Goal: Information Seeking & Learning: Understand process/instructions

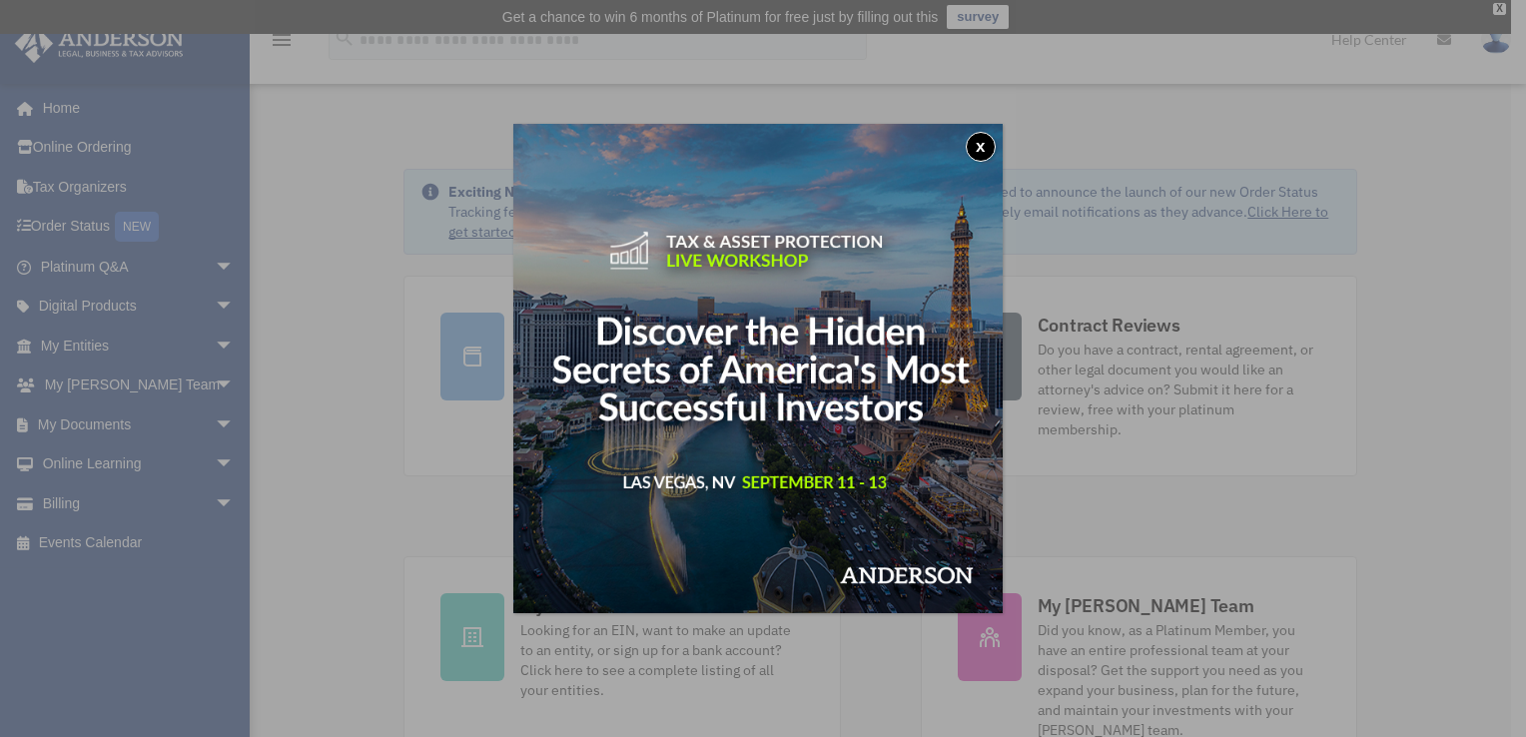
click at [986, 154] on button "x" at bounding box center [981, 147] width 30 height 30
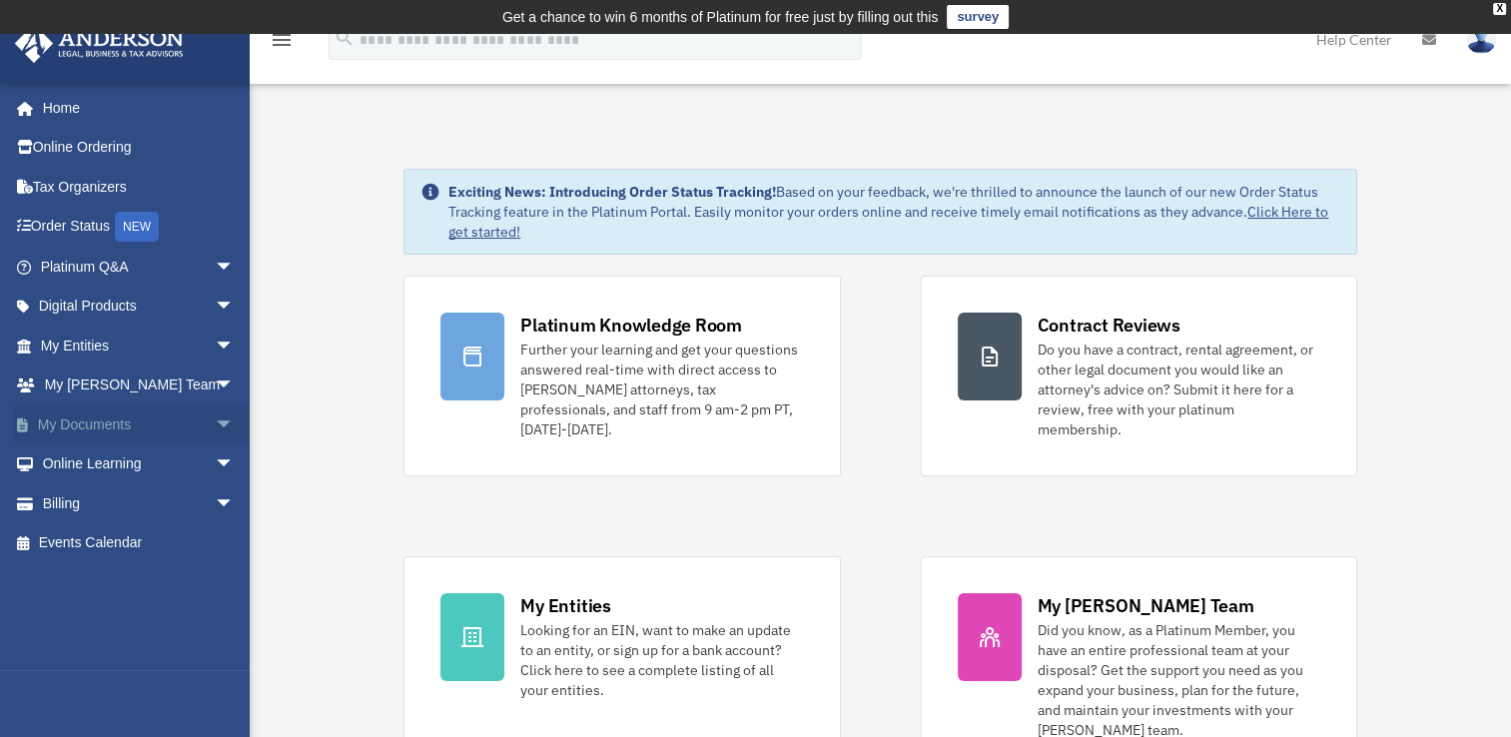
click at [100, 428] on link "My Documents arrow_drop_down" at bounding box center [139, 425] width 251 height 40
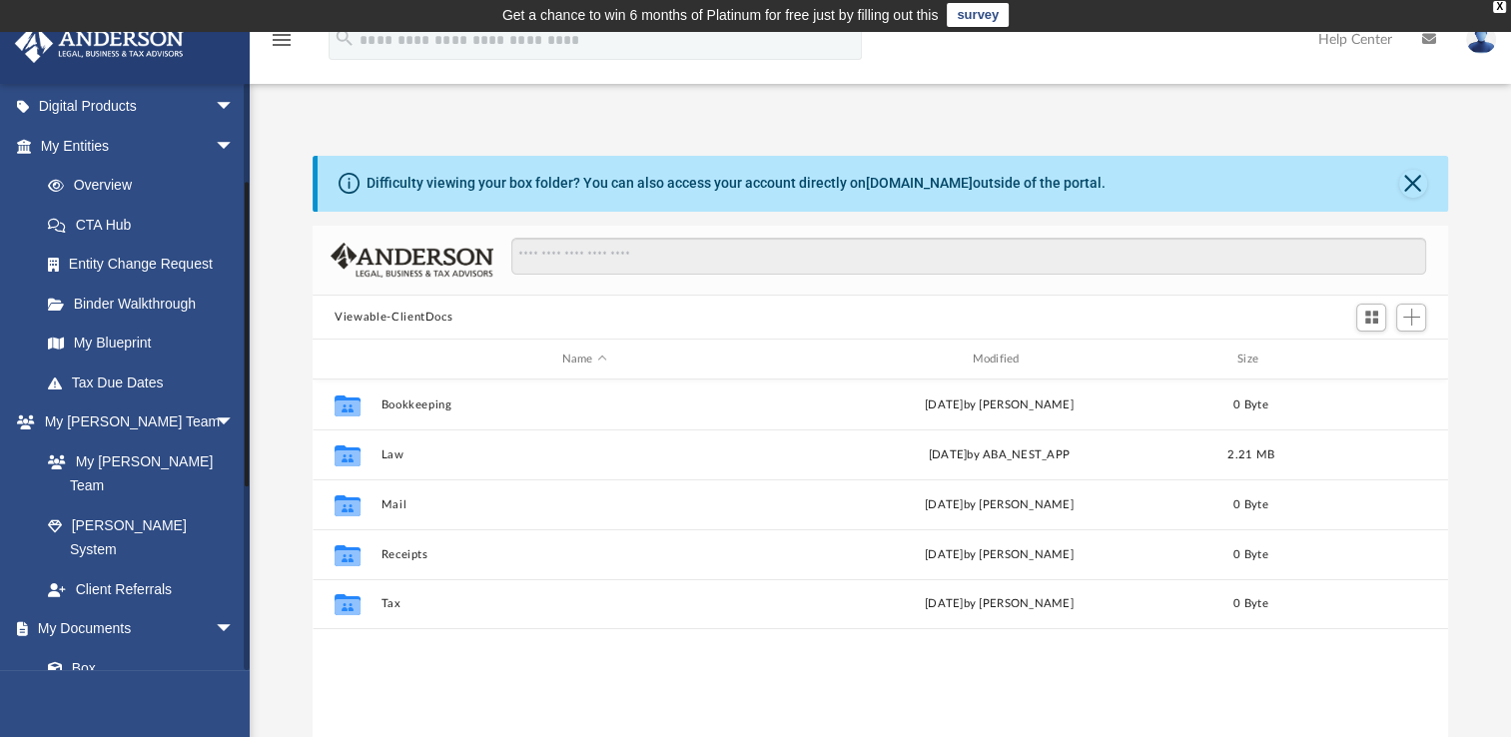
scroll to position [168, 0]
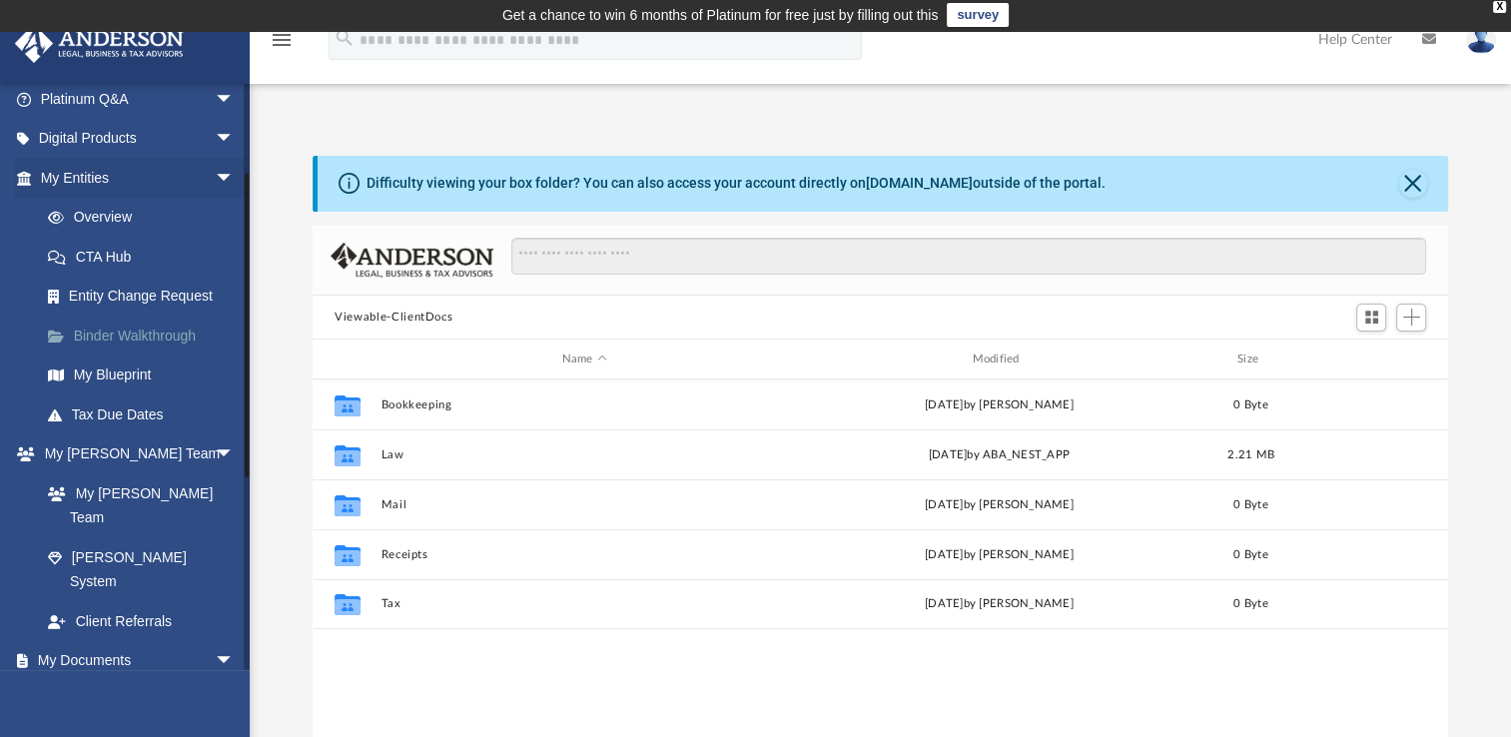
click at [113, 335] on link "Binder Walkthrough" at bounding box center [146, 336] width 237 height 40
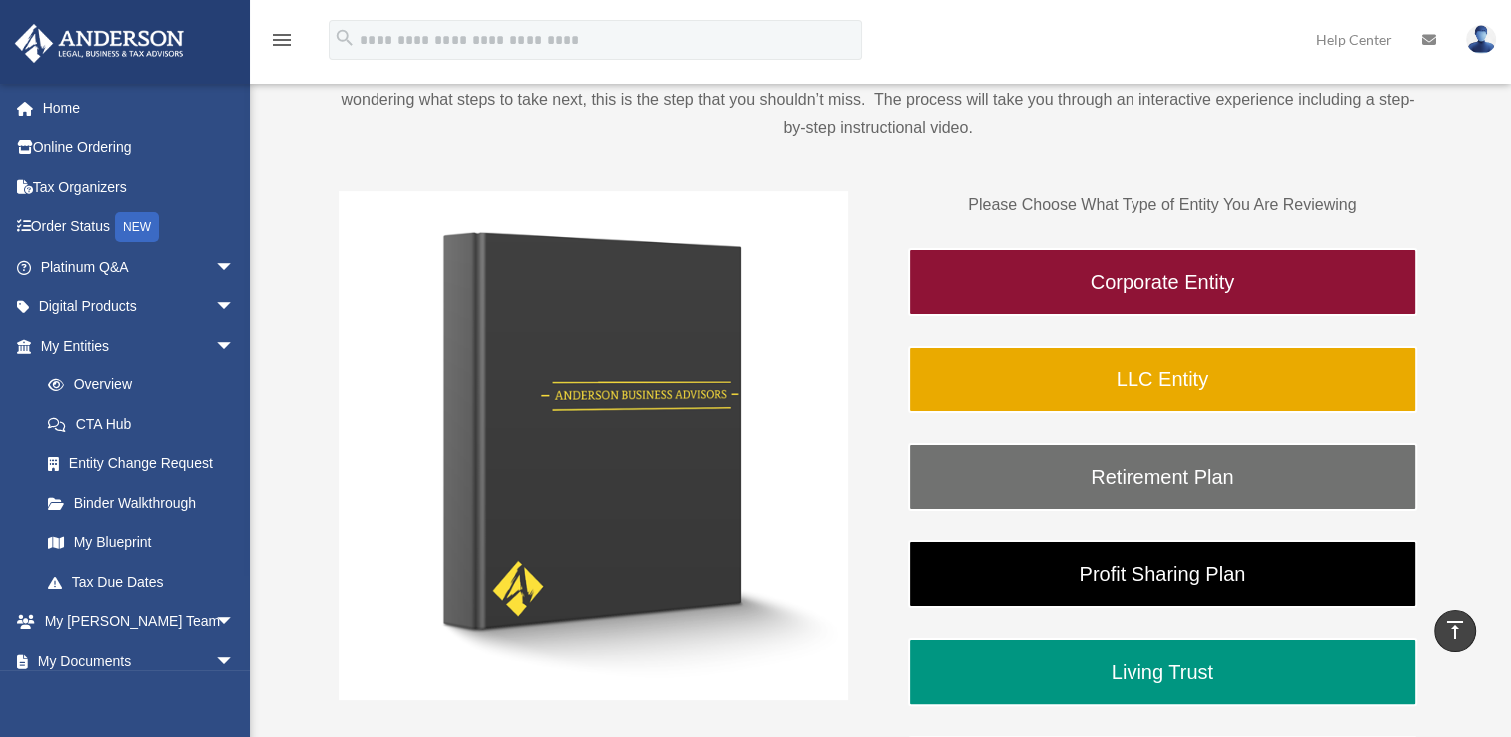
scroll to position [245, 0]
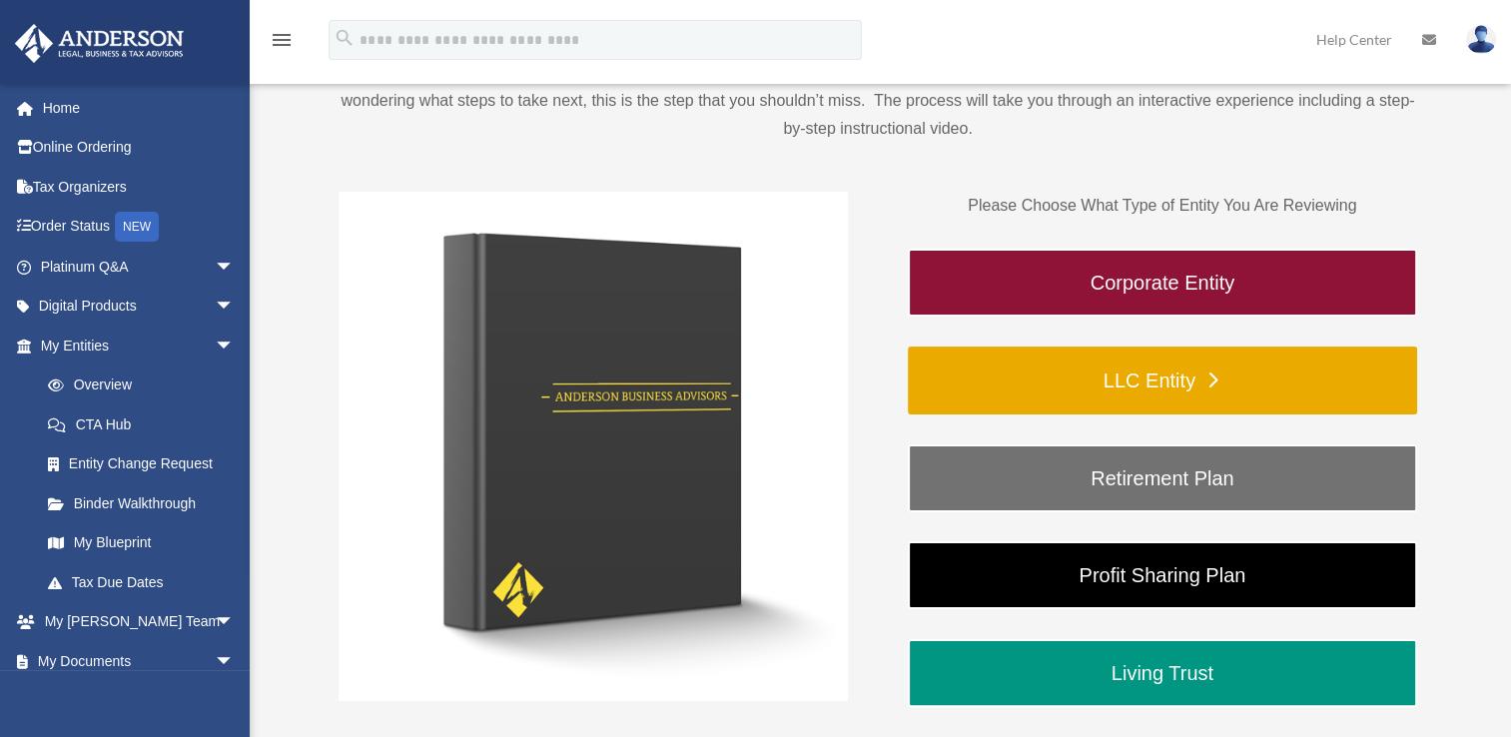
click at [1200, 370] on link "LLC Entity" at bounding box center [1162, 381] width 509 height 68
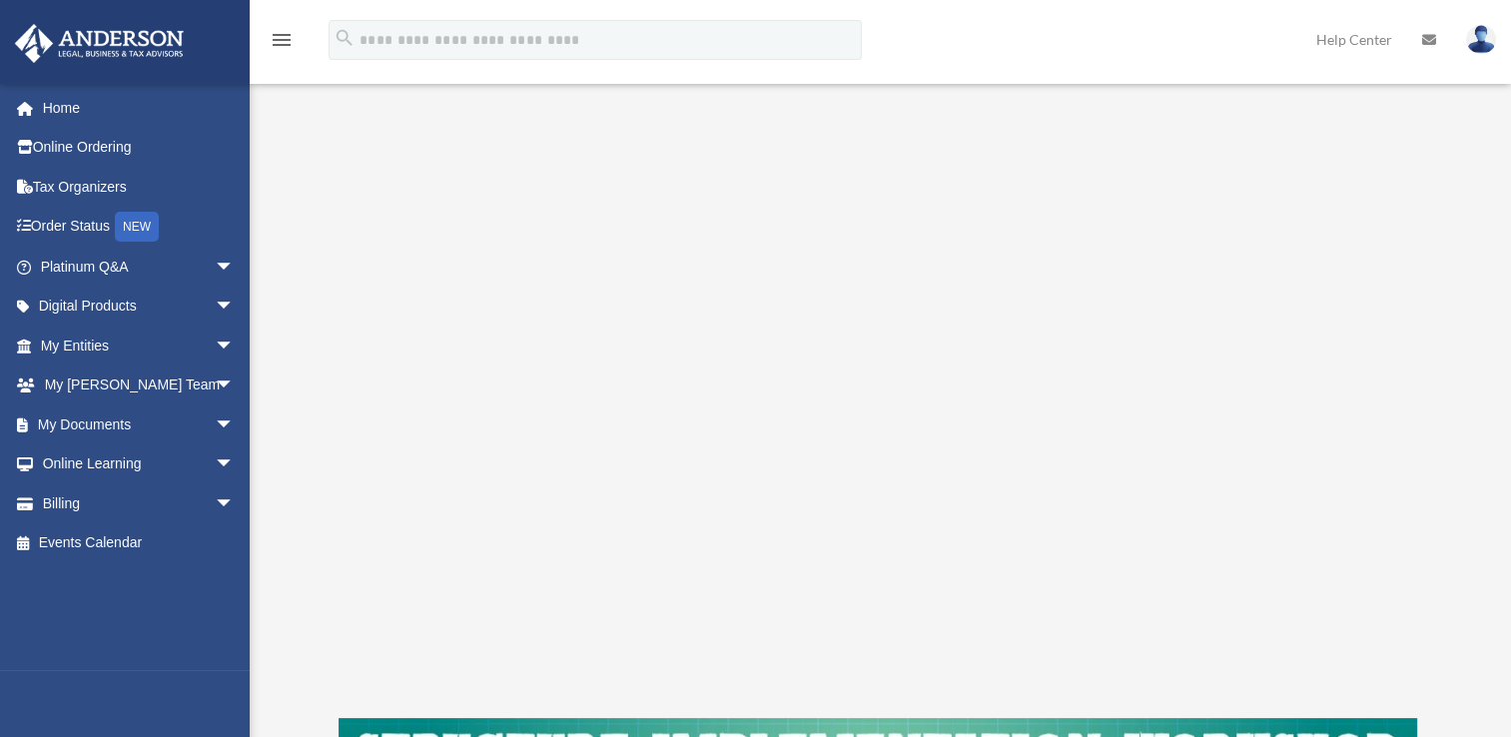
scroll to position [296, 0]
